Goal: Task Accomplishment & Management: Manage account settings

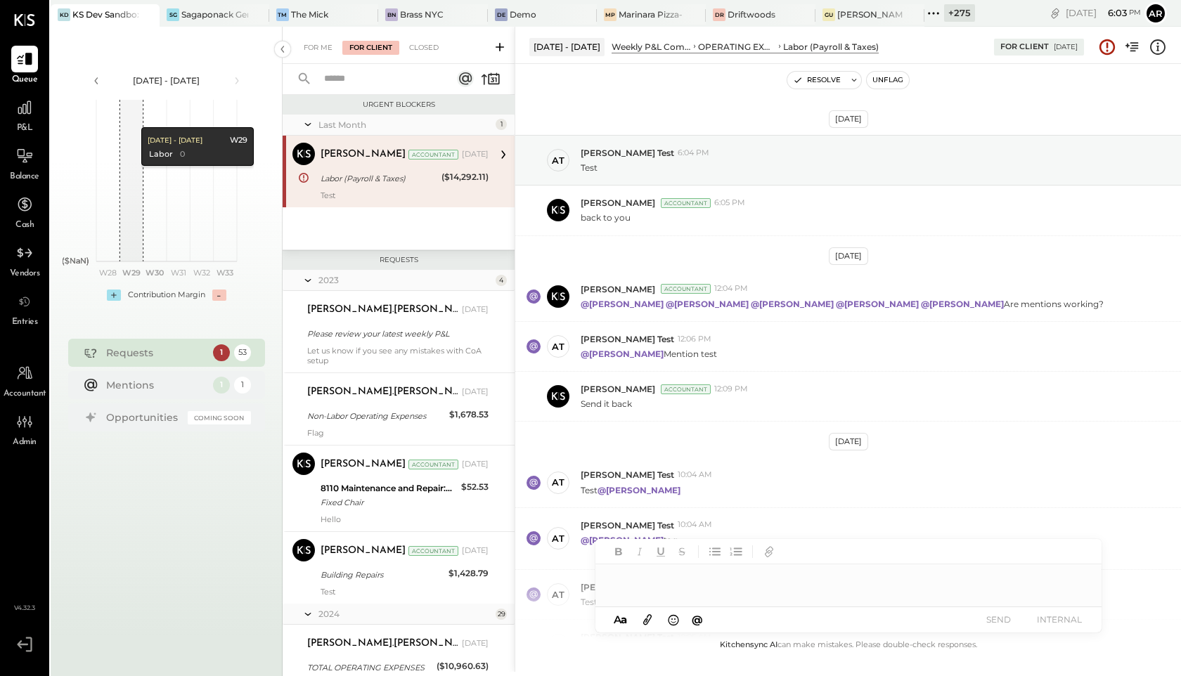
scroll to position [288, 0]
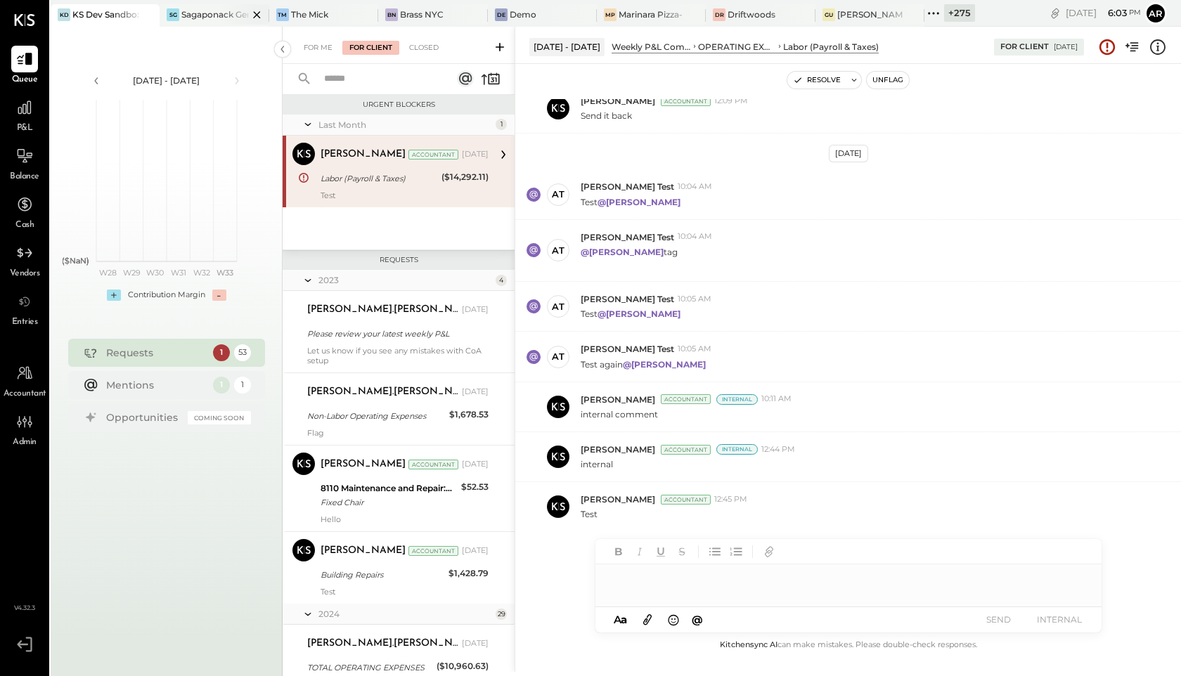
click at [209, 17] on div "Sagaponack General Store" at bounding box center [214, 14] width 66 height 12
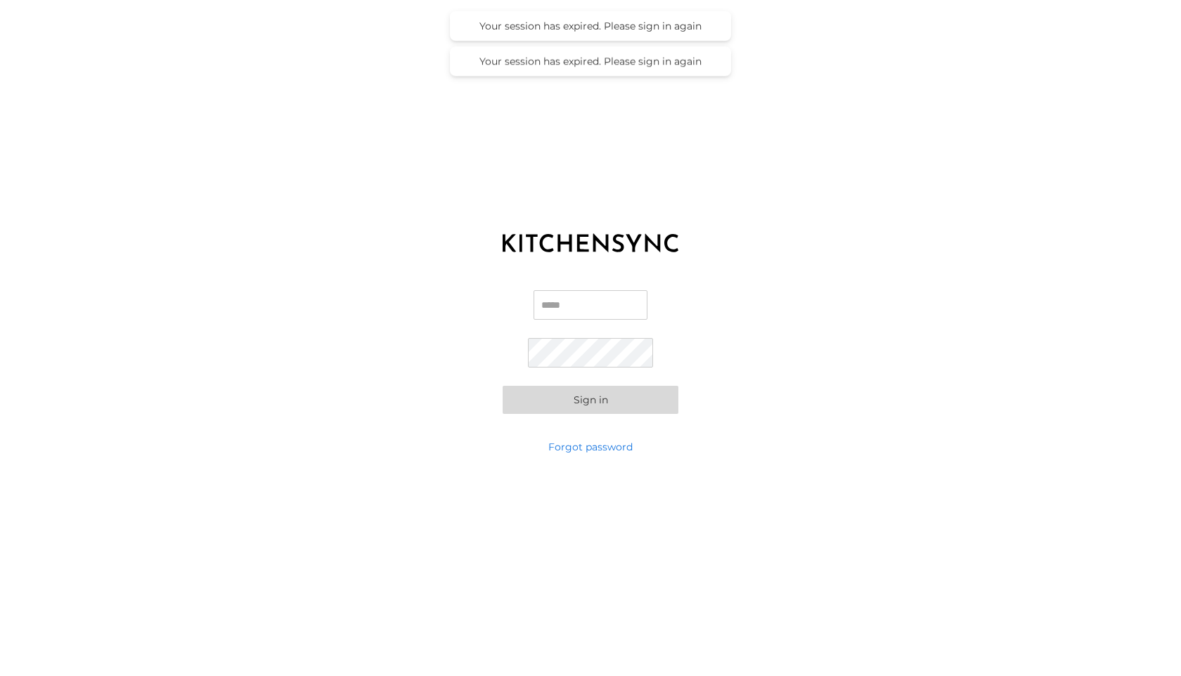
click at [545, 305] on input "Email" at bounding box center [591, 305] width 114 height 30
type input "**********"
click at [562, 397] on button "Sign in" at bounding box center [591, 400] width 176 height 28
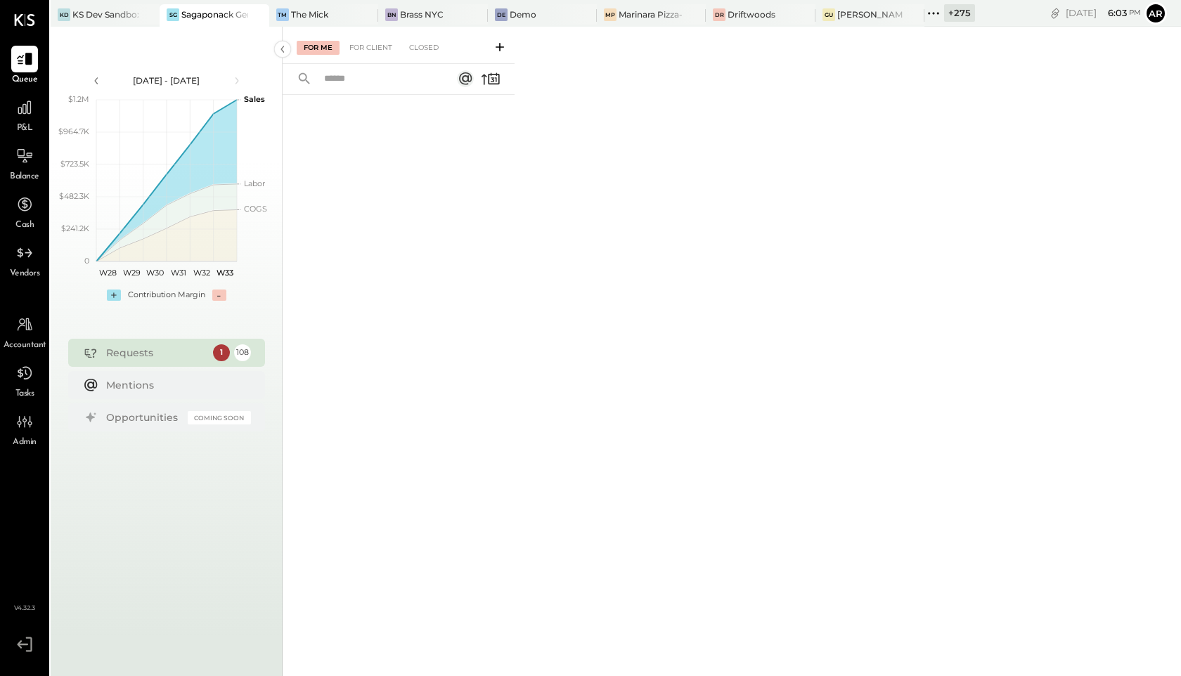
click at [246, 352] on div "108" at bounding box center [242, 352] width 17 height 17
click at [217, 351] on div "1" at bounding box center [221, 352] width 17 height 17
